Goal: Information Seeking & Learning: Learn about a topic

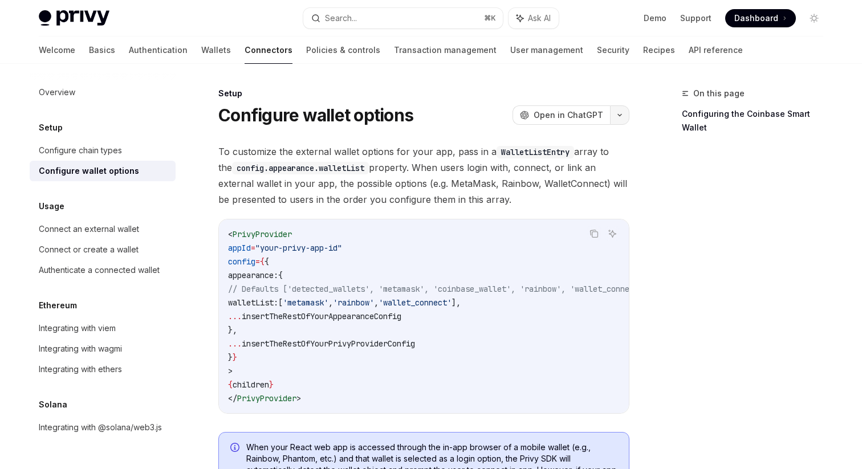
click at [625, 116] on button "button" at bounding box center [619, 114] width 19 height 19
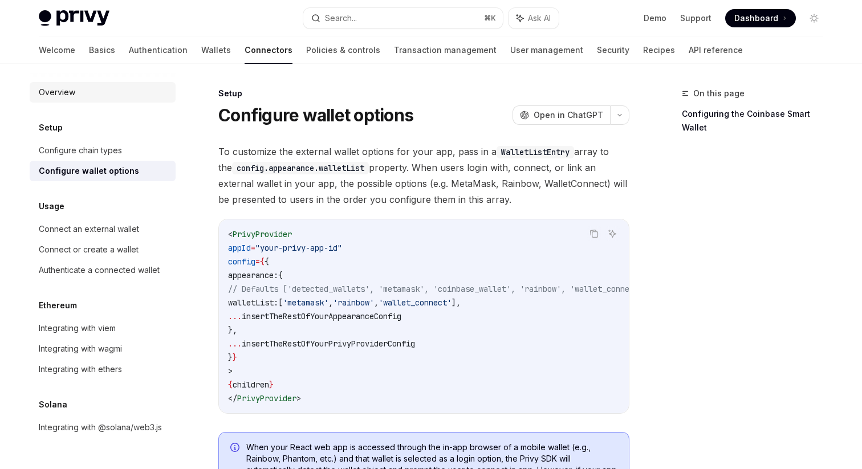
click at [59, 94] on div "Overview" at bounding box center [57, 93] width 36 height 14
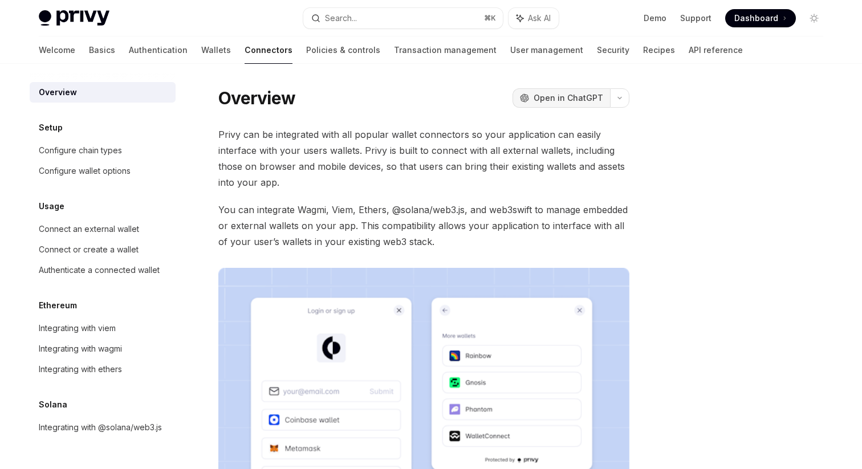
click at [577, 96] on span "Open in ChatGPT" at bounding box center [569, 97] width 70 height 11
click at [119, 231] on div "Connect an external wallet" at bounding box center [89, 229] width 100 height 14
type textarea "*"
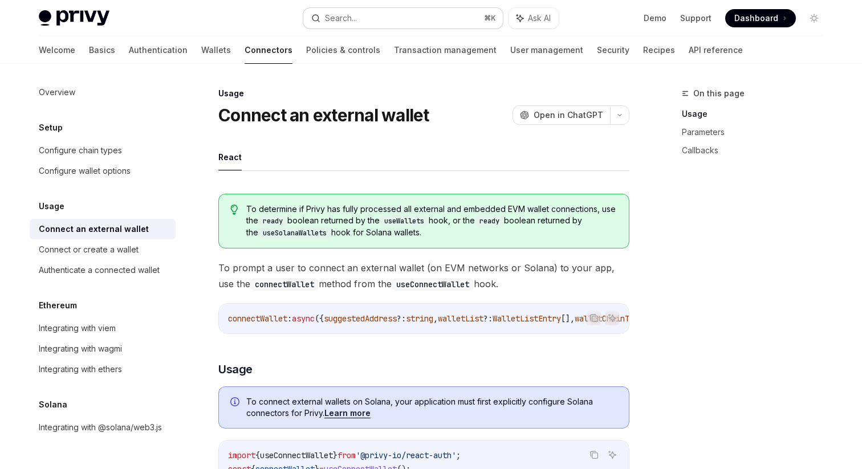
click at [381, 21] on button "Search... ⌘ K" at bounding box center [403, 18] width 200 height 21
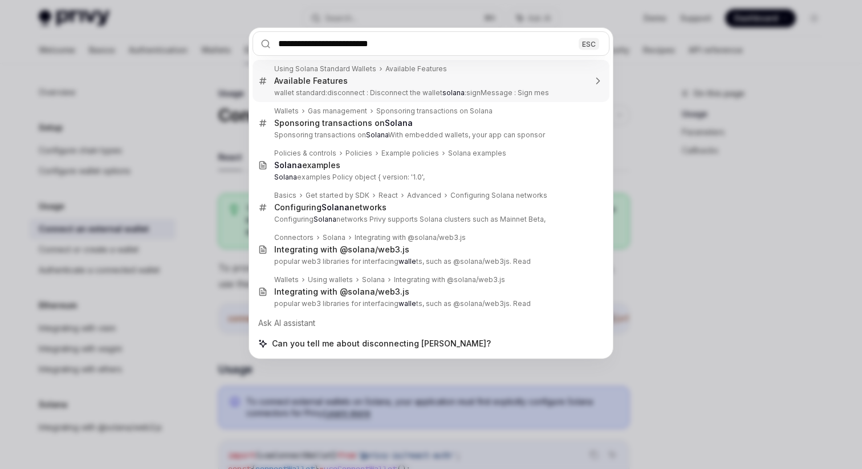
type input "**********"
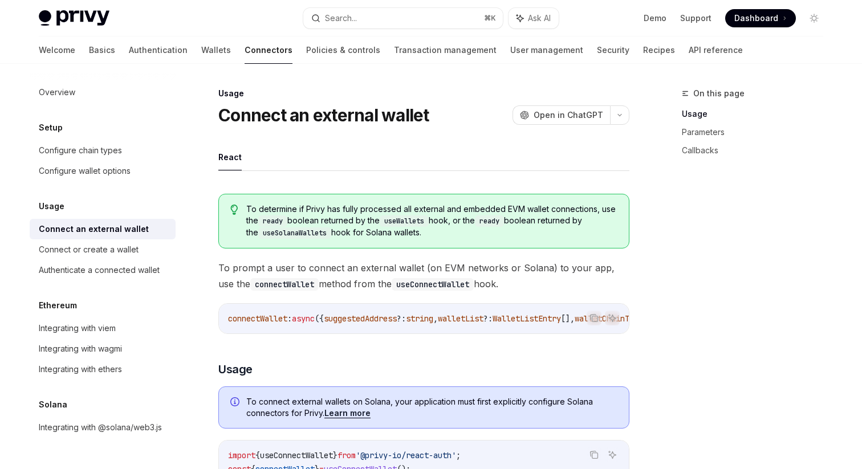
type textarea "*"
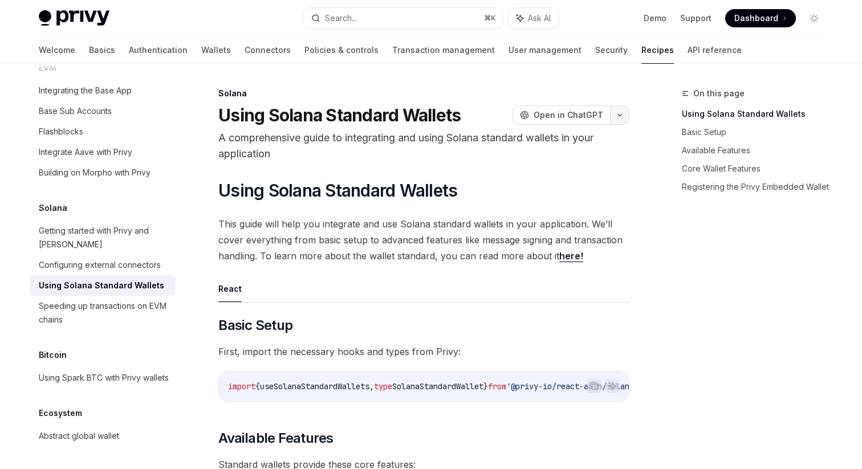
click at [620, 118] on button "button" at bounding box center [619, 114] width 19 height 19
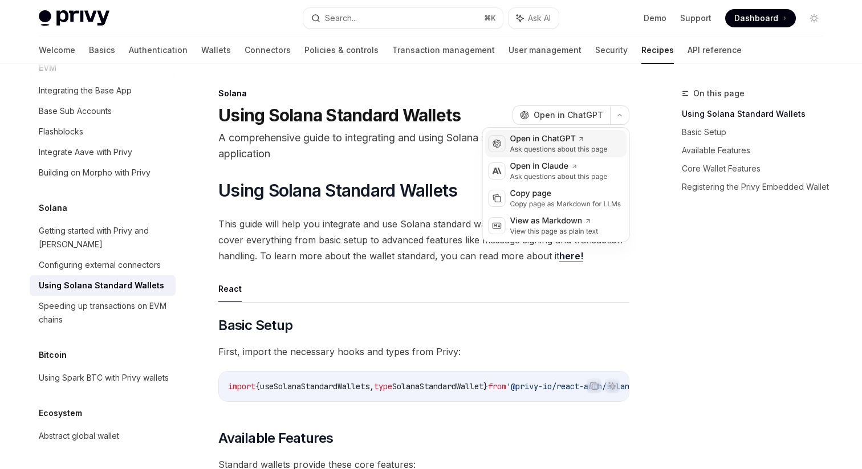
click at [545, 144] on div "Open in ChatGPT" at bounding box center [559, 138] width 98 height 11
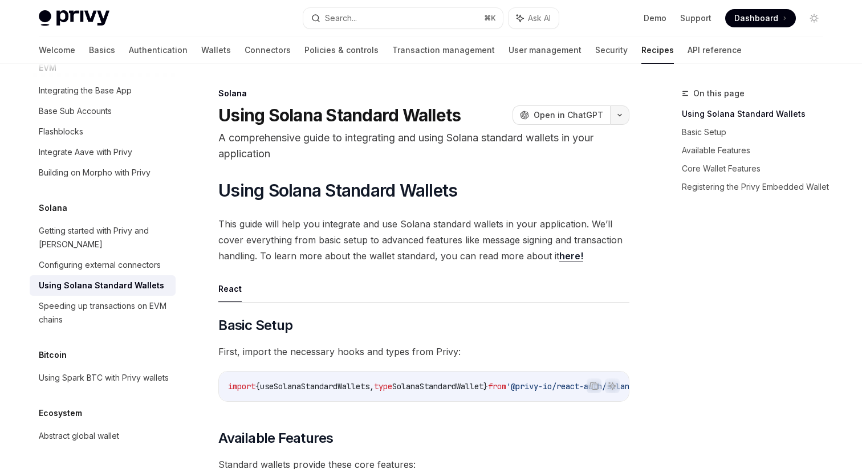
click at [628, 112] on button "button" at bounding box center [619, 114] width 19 height 19
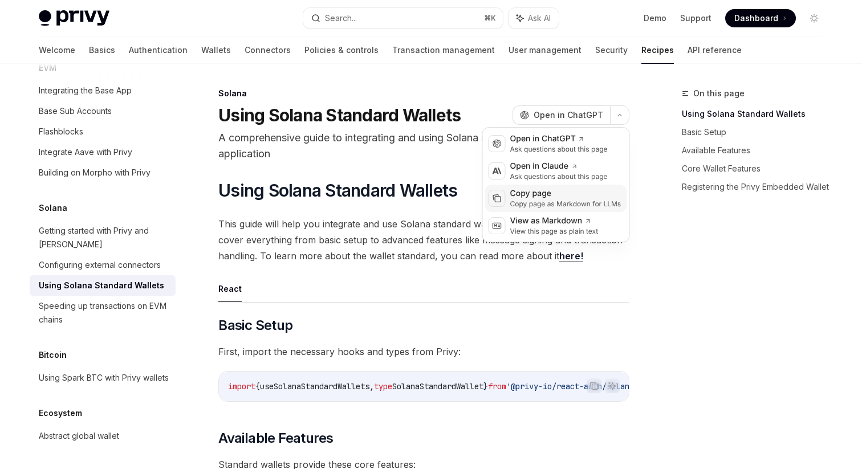
click at [566, 193] on div "Copy page" at bounding box center [565, 193] width 111 height 11
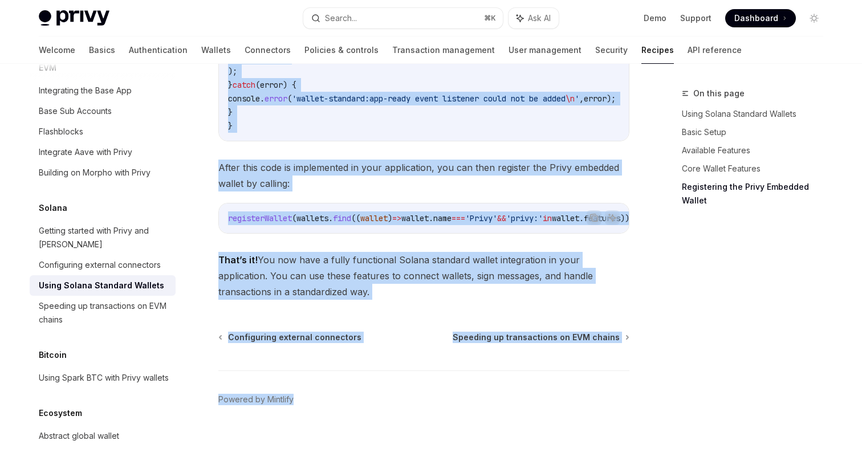
scroll to position [2030, 0]
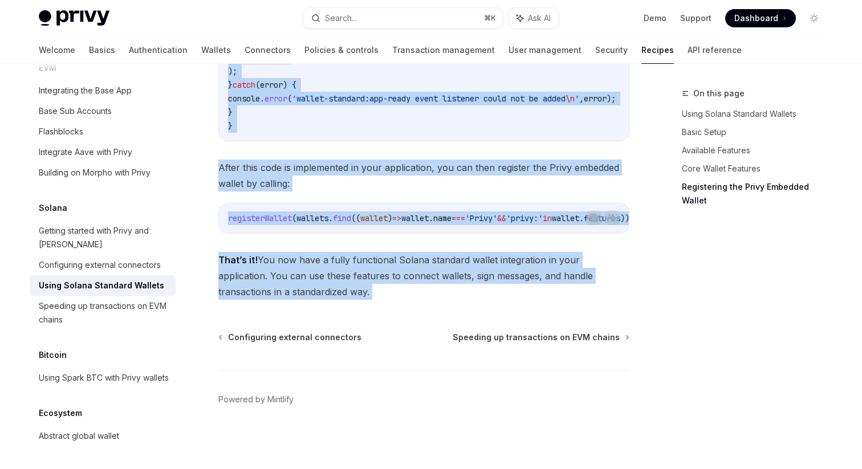
drag, startPoint x: 222, startPoint y: 110, endPoint x: 399, endPoint y: 313, distance: 269.1
copy div "Lorem Ipsumd Sitametc Adipisc ElitSE Doei te InciDID U laboreetdolor magna al e…"
